Goal: Information Seeking & Learning: Learn about a topic

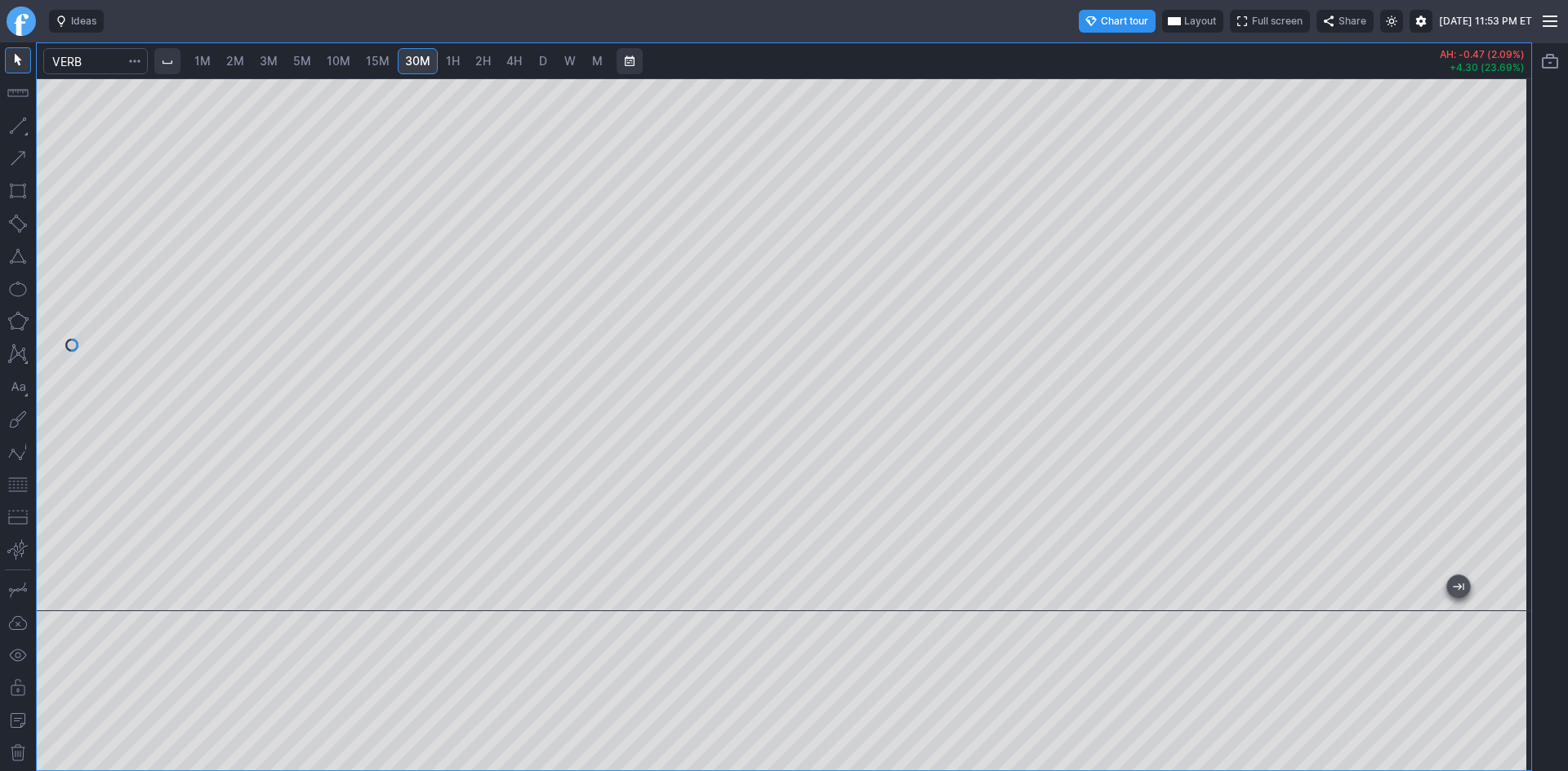
click at [340, 55] on span "10M" at bounding box center [338, 61] width 23 height 14
click at [304, 59] on span "5M" at bounding box center [301, 61] width 18 height 14
click at [340, 61] on span "10M" at bounding box center [338, 61] width 23 height 14
click at [391, 61] on link "15M" at bounding box center [378, 61] width 38 height 26
click at [1332, 629] on div at bounding box center [784, 425] width 1494 height 691
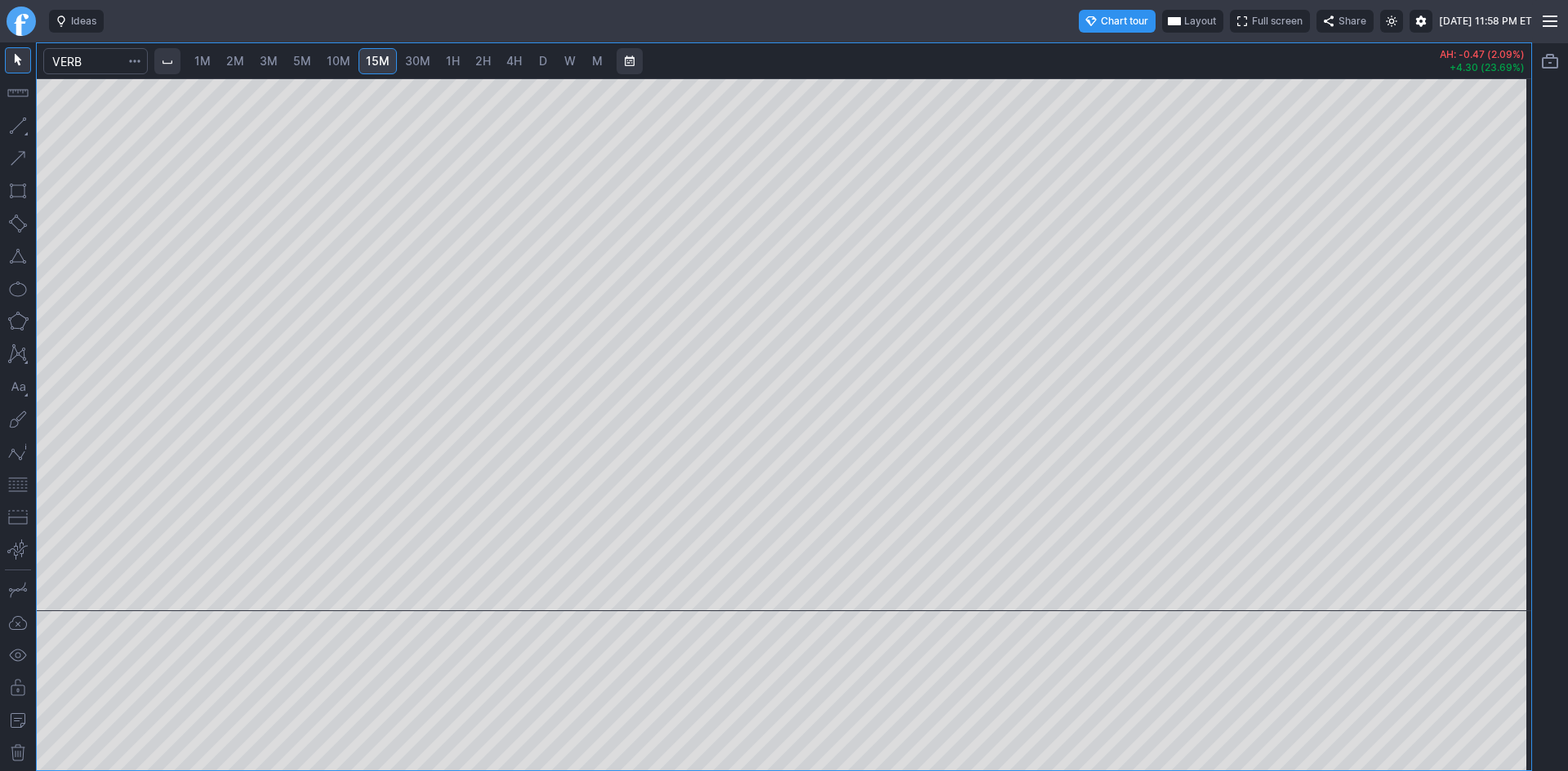
drag, startPoint x: 19, startPoint y: 486, endPoint x: 34, endPoint y: 484, distance: 15.1
click at [20, 486] on button "button" at bounding box center [18, 484] width 26 height 26
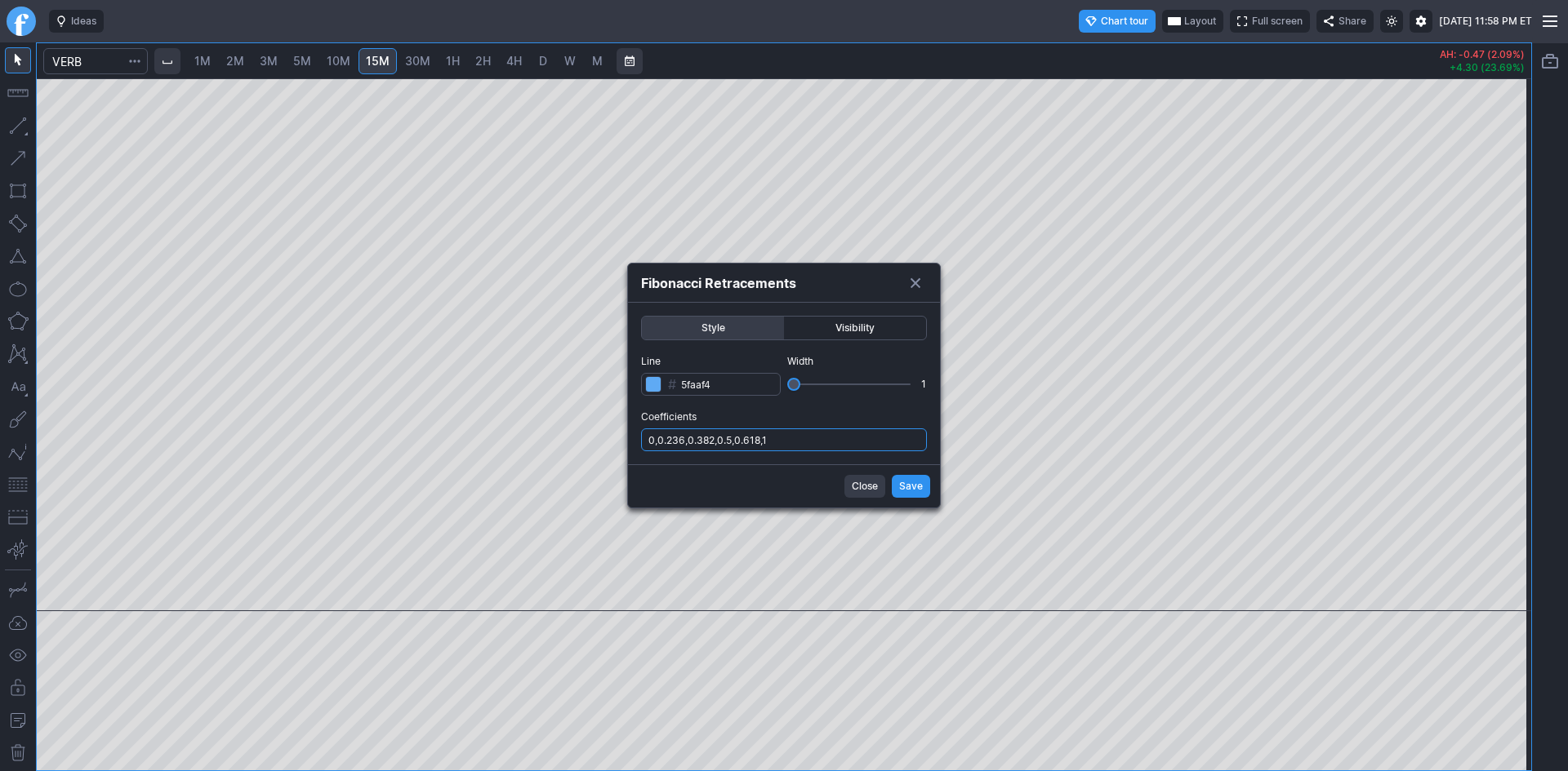
click at [850, 437] on input "0,0.236,0.382,0.5,0.618,1" at bounding box center [784, 439] width 286 height 23
type input "0,0.236,0.382,0.5,0.618,1,.786"
click at [928, 480] on button "Save" at bounding box center [910, 486] width 38 height 23
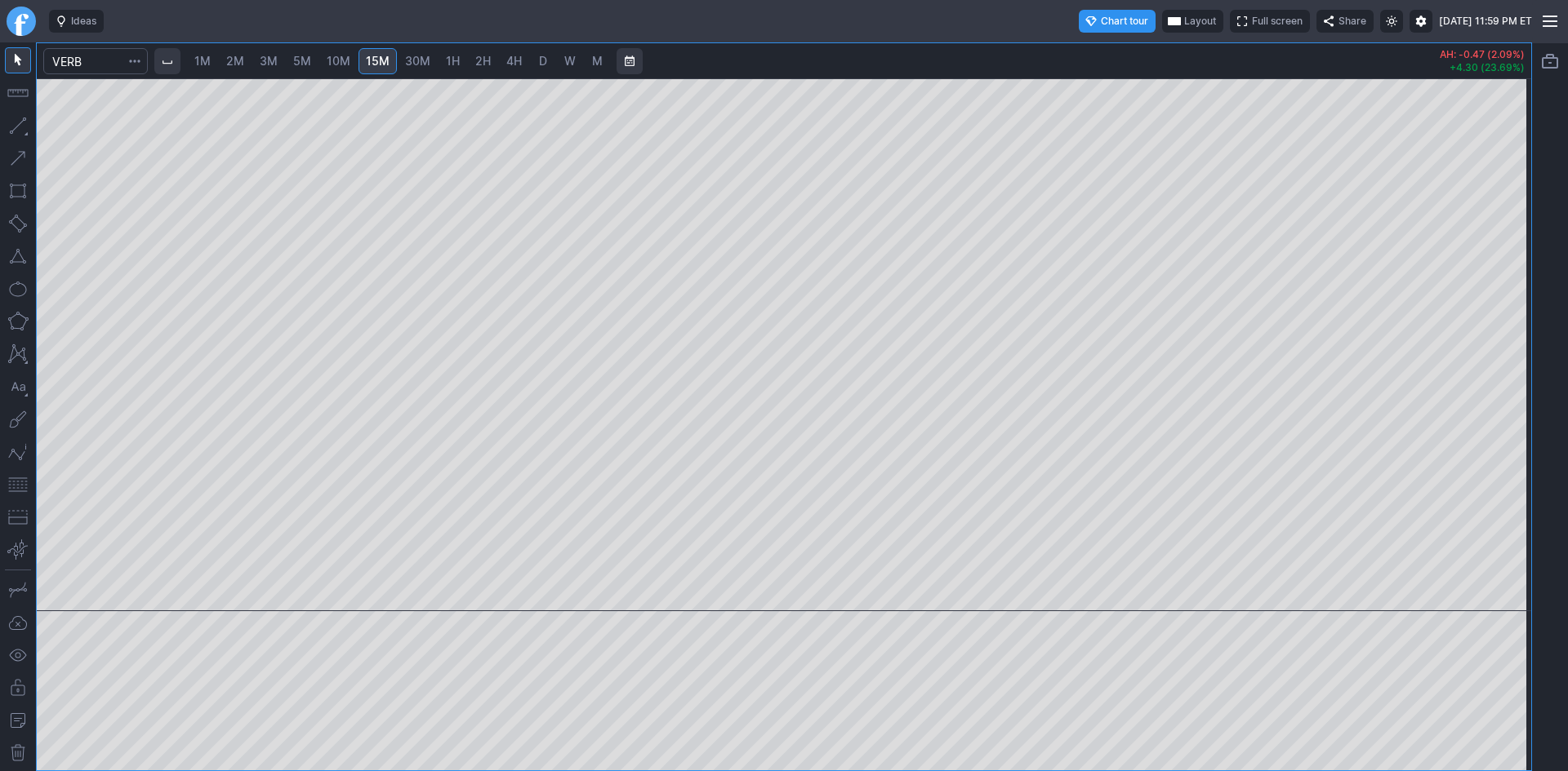
drag, startPoint x: 1514, startPoint y: 428, endPoint x: 1525, endPoint y: 365, distance: 64.0
click at [1525, 365] on div at bounding box center [1513, 340] width 34 height 492
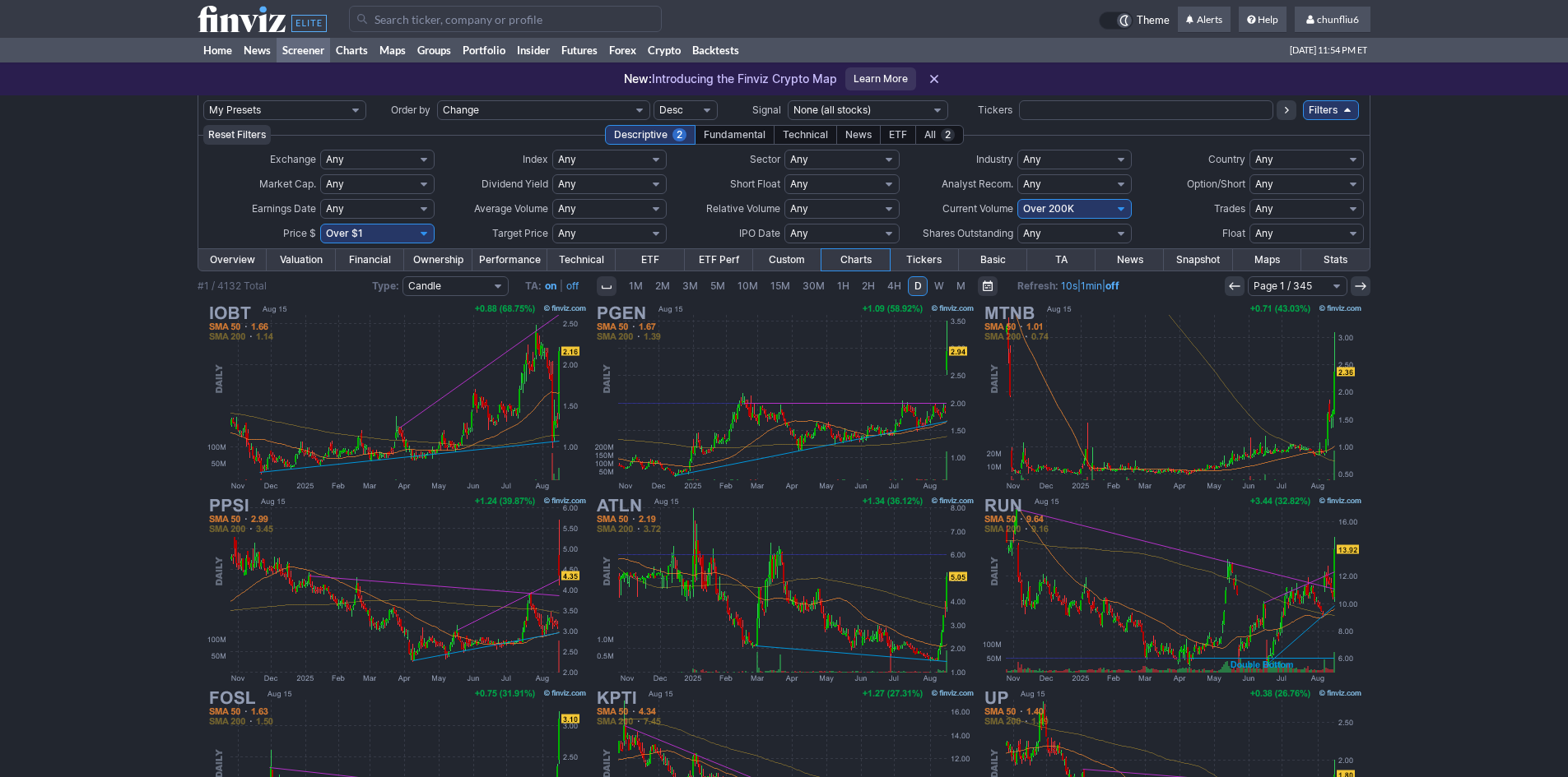
click at [1058, 212] on select "Any Under 50K Under 100K Under 500K Under 750K Under 1M Over 0 Over 50K Over 10…" at bounding box center [1074, 208] width 115 height 20
select select "o500"
click at [1017, 199] on select "Any Under 50K Under 100K Under 500K Under 750K Under 1M Over 0 Over 50K Over 10…" at bounding box center [1074, 208] width 115 height 20
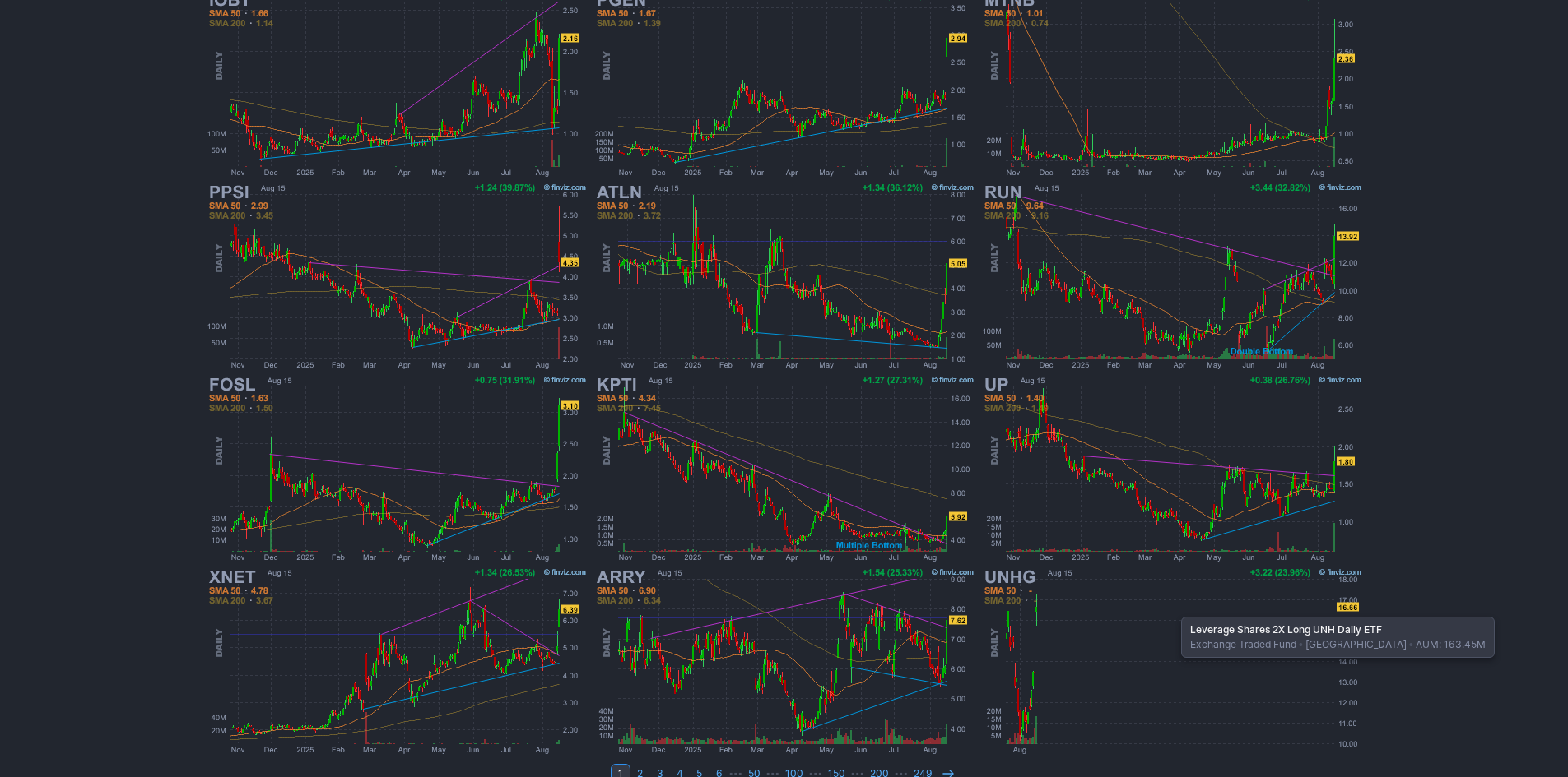
scroll to position [338, 0]
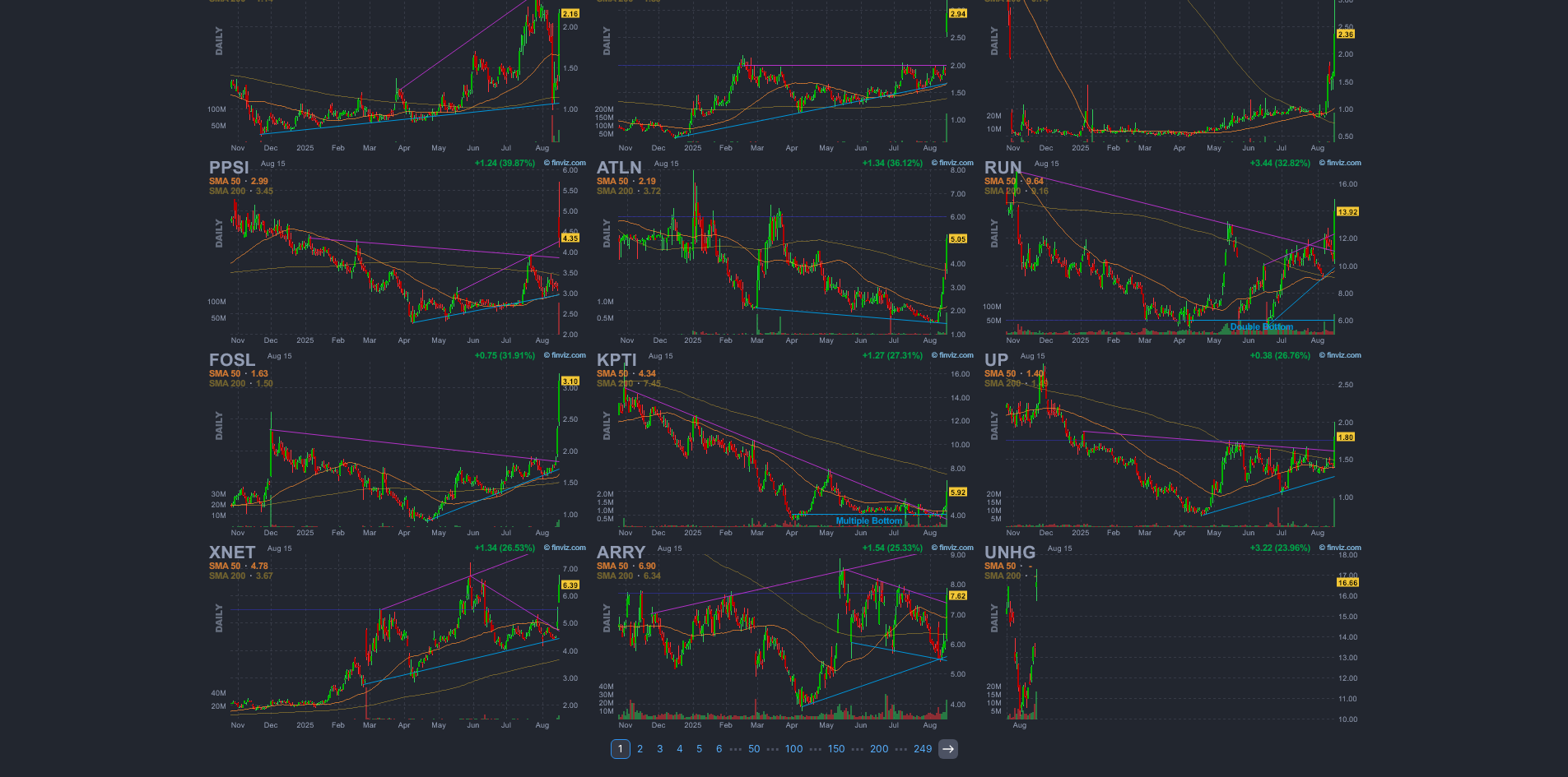
click at [942, 758] on link at bounding box center [947, 749] width 20 height 20
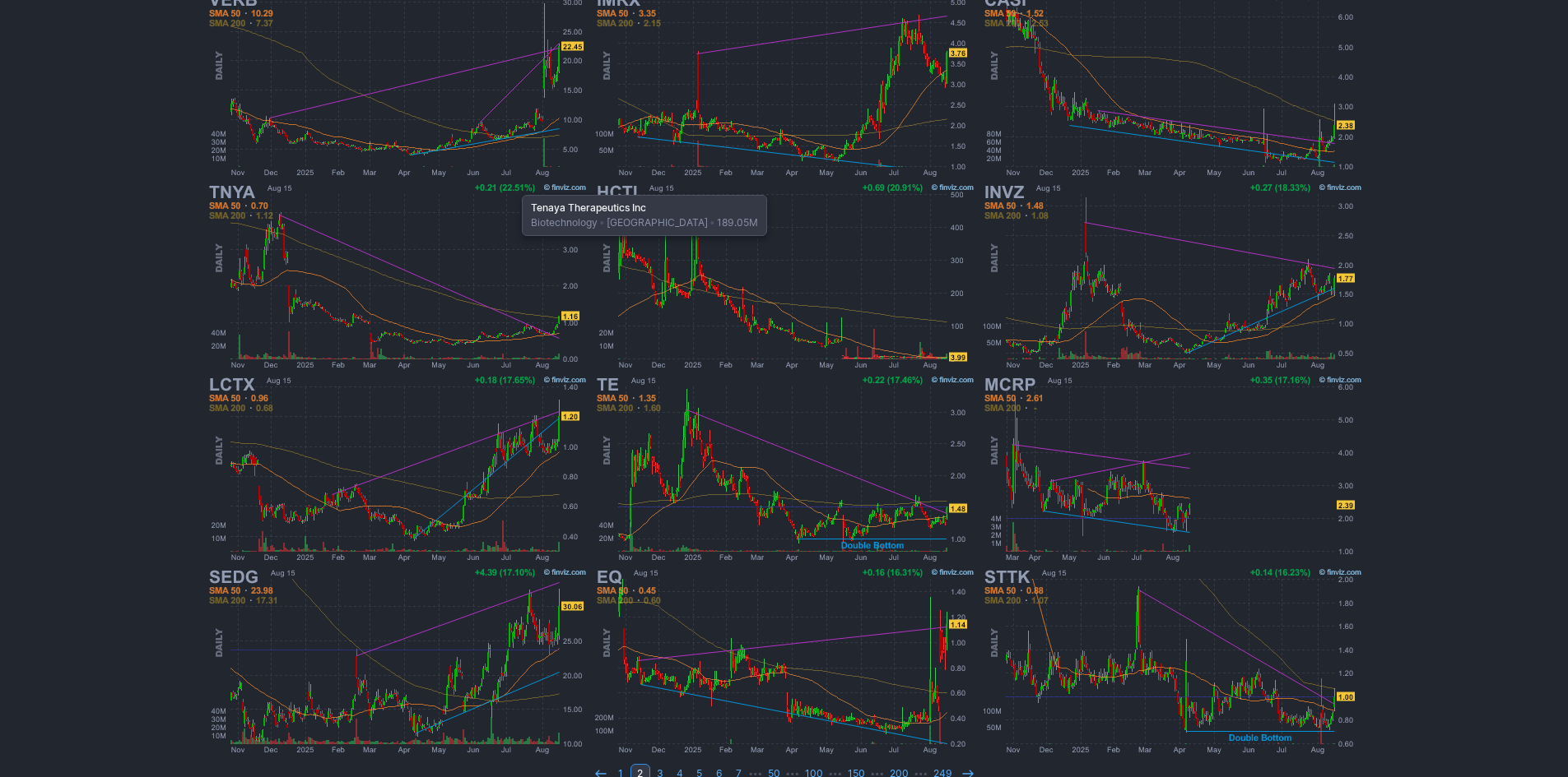
scroll to position [329, 0]
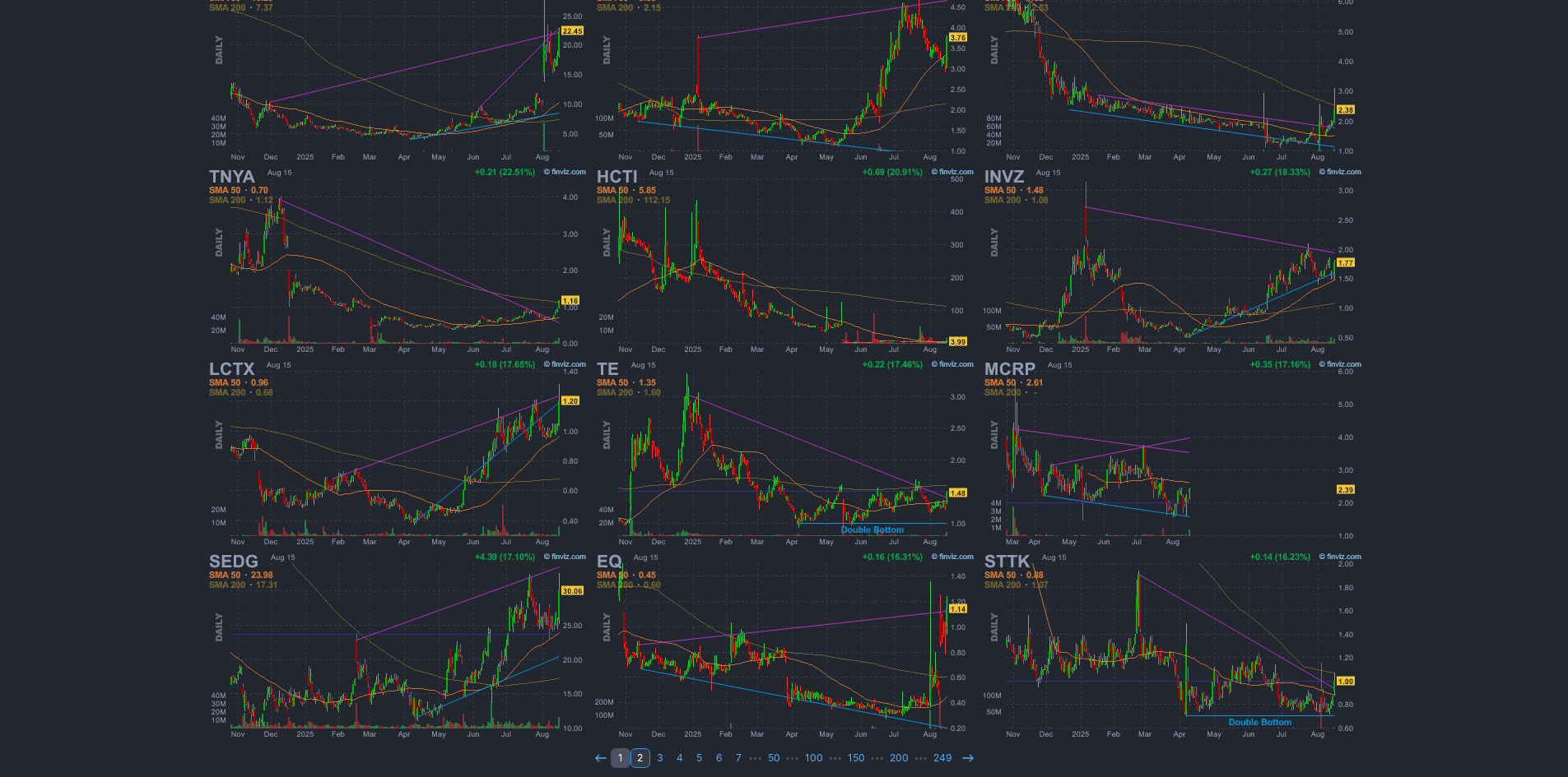
click at [624, 760] on link "1" at bounding box center [620, 758] width 20 height 20
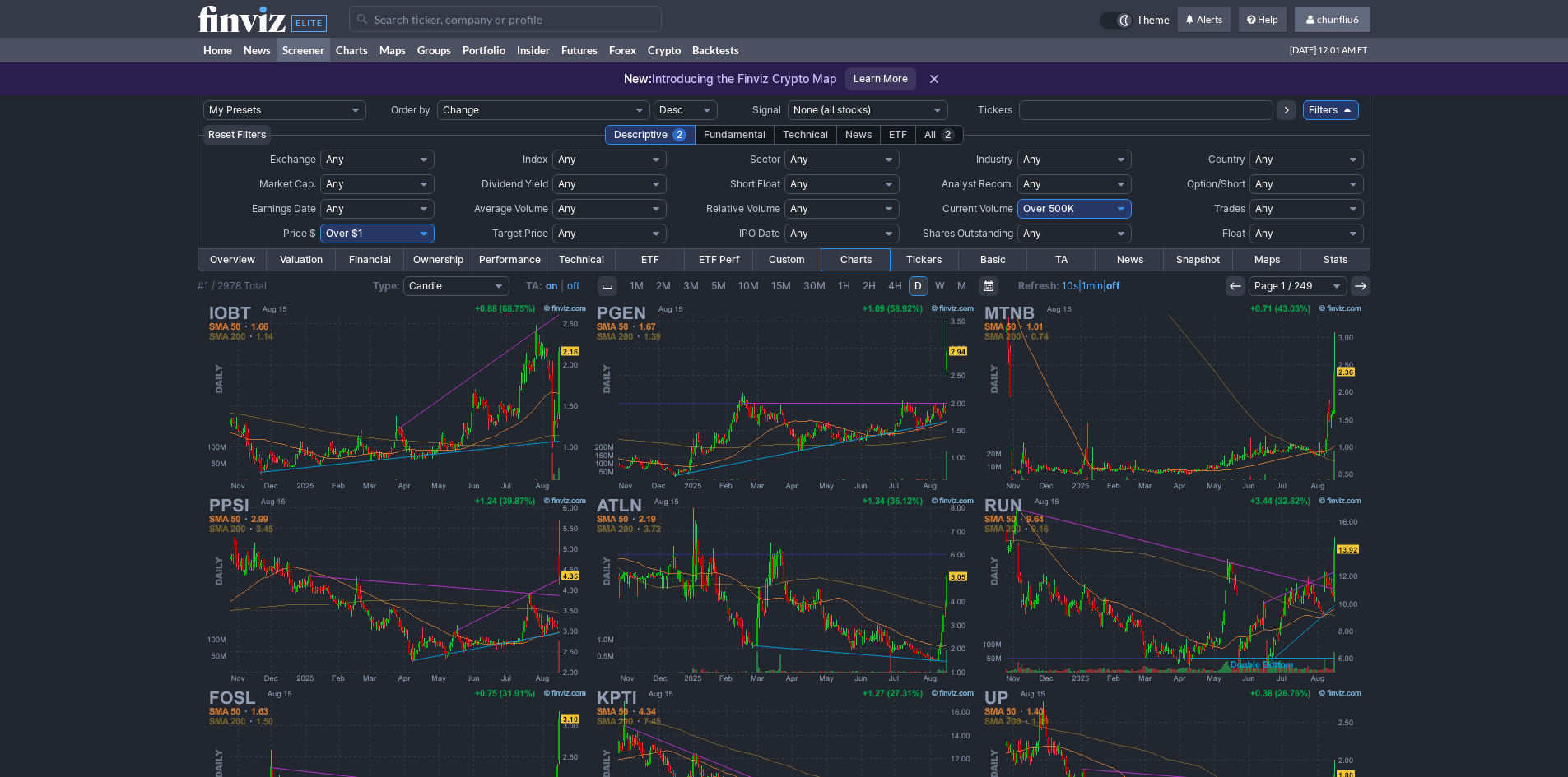
drag, startPoint x: 1329, startPoint y: 16, endPoint x: 1333, endPoint y: 24, distance: 8.9
click at [1329, 16] on span "chunfliu6" at bounding box center [1338, 19] width 42 height 12
click at [1302, 123] on link "Sign Out" at bounding box center [1324, 122] width 92 height 26
